Goal: Transaction & Acquisition: Purchase product/service

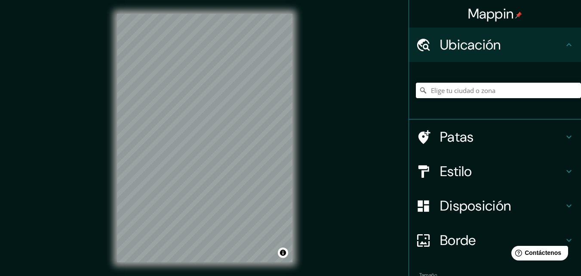
click at [450, 90] on input "Elige tu ciudad o zona" at bounding box center [498, 90] width 165 height 15
type input "i"
click at [544, 94] on input "[GEOGRAPHIC_DATA], [GEOGRAPHIC_DATA], [GEOGRAPHIC_DATA]" at bounding box center [498, 90] width 165 height 15
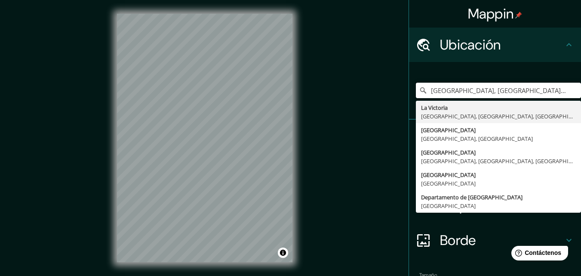
type input "[GEOGRAPHIC_DATA], [GEOGRAPHIC_DATA], [GEOGRAPHIC_DATA], [GEOGRAPHIC_DATA]"
click at [487, 73] on div "[GEOGRAPHIC_DATA], [GEOGRAPHIC_DATA], [GEOGRAPHIC_DATA], [GEOGRAPHIC_DATA] [GEO…" at bounding box center [498, 90] width 165 height 43
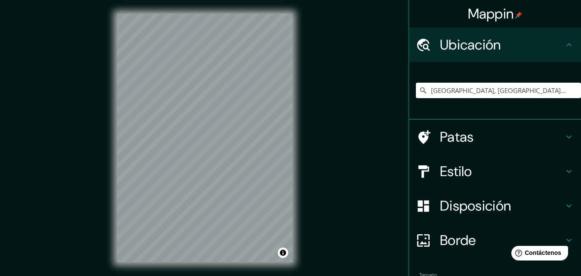
click at [464, 167] on font "Estilo" at bounding box center [456, 171] width 32 height 18
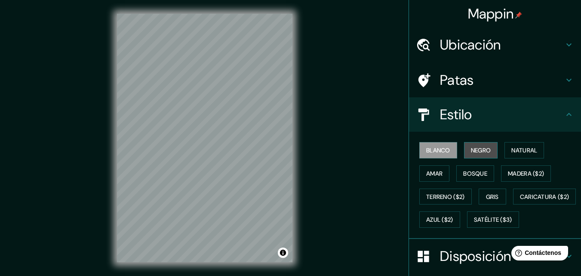
click at [471, 153] on font "Negro" at bounding box center [481, 150] width 20 height 8
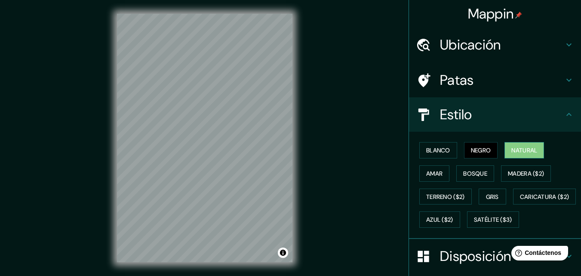
click at [512, 148] on font "Natural" at bounding box center [525, 150] width 26 height 8
click at [501, 118] on h4 "Estilo" at bounding box center [502, 114] width 124 height 17
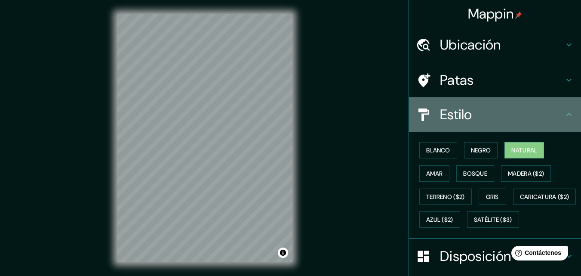
click at [568, 111] on div "Estilo" at bounding box center [495, 114] width 172 height 34
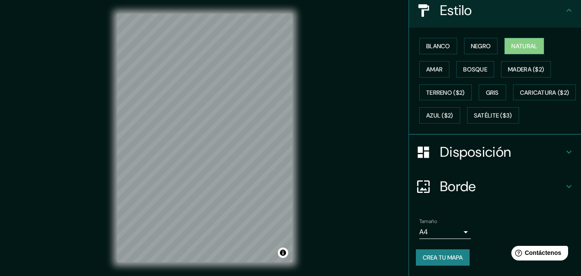
click at [548, 158] on h4 "Disposición" at bounding box center [502, 151] width 124 height 17
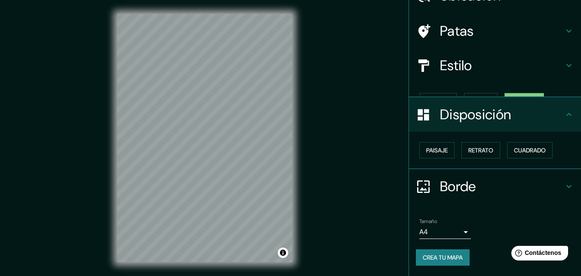
scroll to position [34, 0]
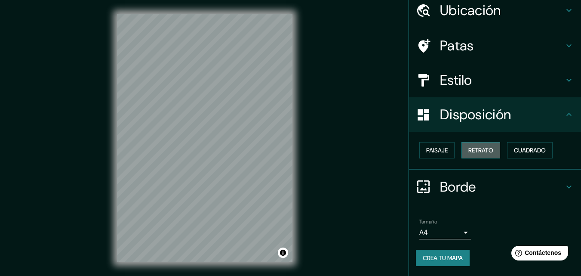
click at [484, 154] on font "Retrato" at bounding box center [481, 150] width 25 height 8
click at [439, 155] on font "Paisaje" at bounding box center [438, 150] width 22 height 11
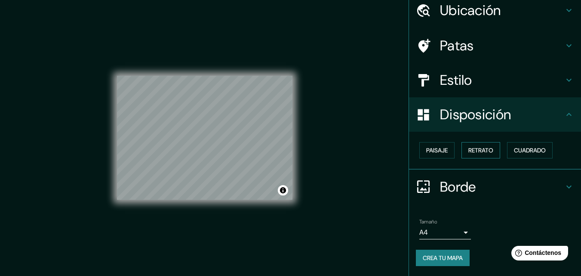
click at [473, 150] on font "Retrato" at bounding box center [481, 150] width 25 height 8
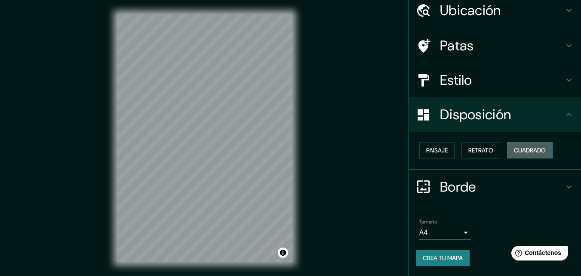
click at [526, 148] on font "Cuadrado" at bounding box center [530, 150] width 32 height 8
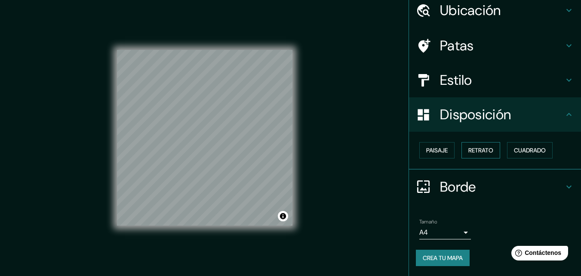
click at [469, 150] on font "Retrato" at bounding box center [481, 150] width 25 height 8
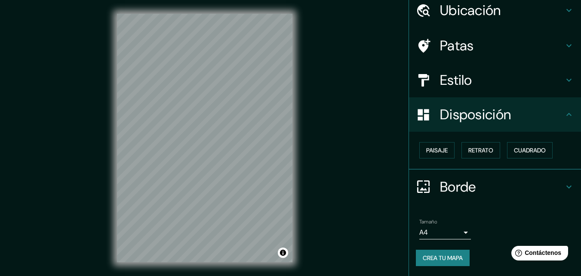
click at [569, 116] on div "Disposición" at bounding box center [495, 114] width 172 height 34
click at [462, 237] on body "Mappin Ubicación [GEOGRAPHIC_DATA], [GEOGRAPHIC_DATA], [GEOGRAPHIC_DATA], [GEOG…" at bounding box center [290, 138] width 581 height 276
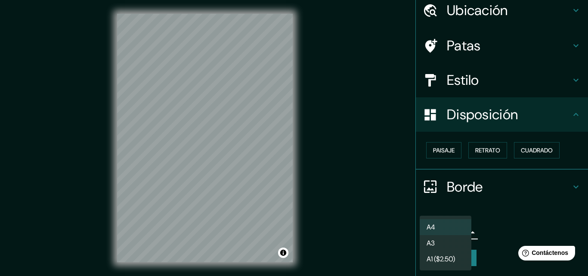
click at [451, 246] on li "A3" at bounding box center [446, 243] width 52 height 16
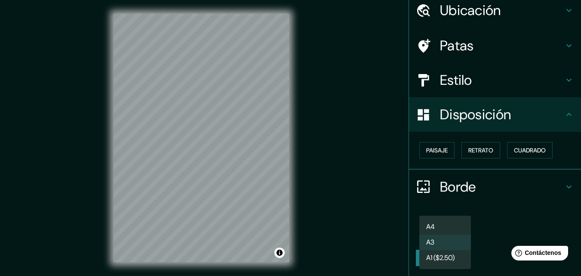
click at [451, 235] on body "Mappin Ubicación [GEOGRAPHIC_DATA], [GEOGRAPHIC_DATA], [GEOGRAPHIC_DATA], [GEOG…" at bounding box center [290, 138] width 581 height 276
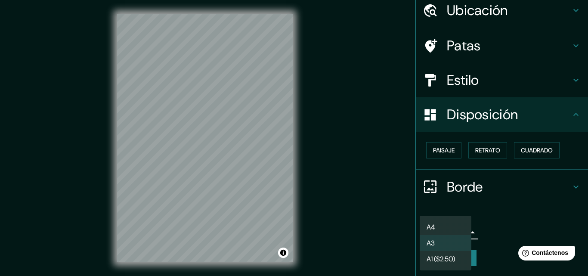
click at [430, 223] on font "A4" at bounding box center [431, 227] width 9 height 9
type input "single"
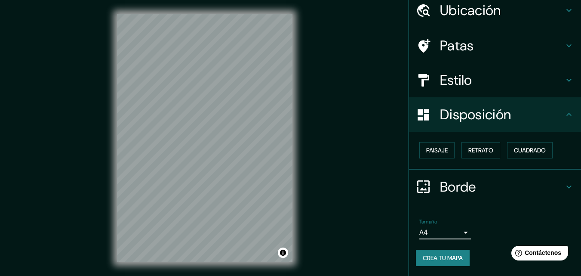
click at [564, 184] on icon at bounding box center [569, 187] width 10 height 10
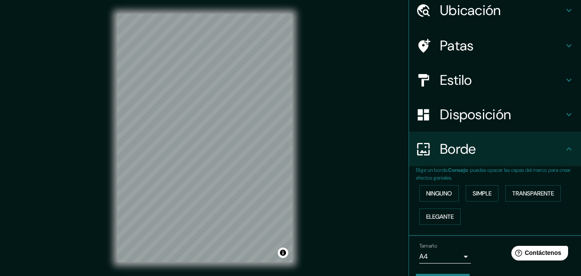
click at [349, 135] on div "Mappin Ubicación [GEOGRAPHIC_DATA], [GEOGRAPHIC_DATA], [GEOGRAPHIC_DATA], [GEOG…" at bounding box center [290, 145] width 581 height 290
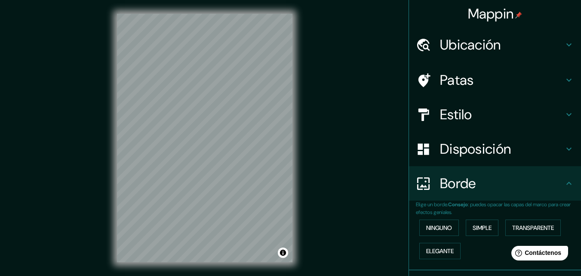
click at [474, 40] on font "Ubicación" at bounding box center [470, 45] width 61 height 18
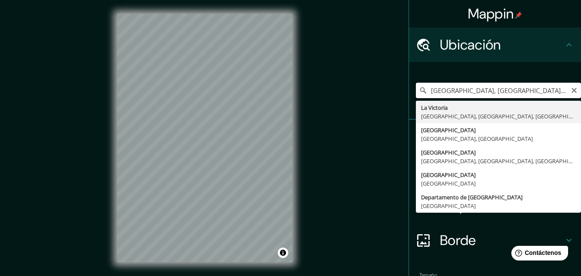
click at [555, 88] on input "[GEOGRAPHIC_DATA], [GEOGRAPHIC_DATA], [GEOGRAPHIC_DATA], [GEOGRAPHIC_DATA]" at bounding box center [498, 90] width 165 height 15
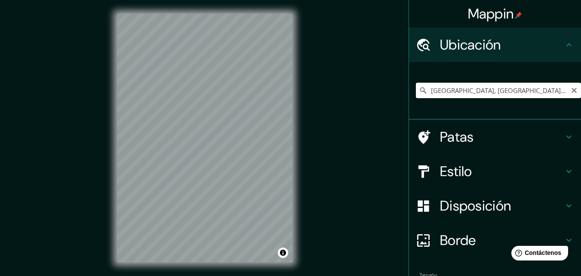
click at [530, 92] on input "[GEOGRAPHIC_DATA], [GEOGRAPHIC_DATA], [GEOGRAPHIC_DATA], [GEOGRAPHIC_DATA]" at bounding box center [498, 90] width 165 height 15
